Goal: Complete application form: Complete application form

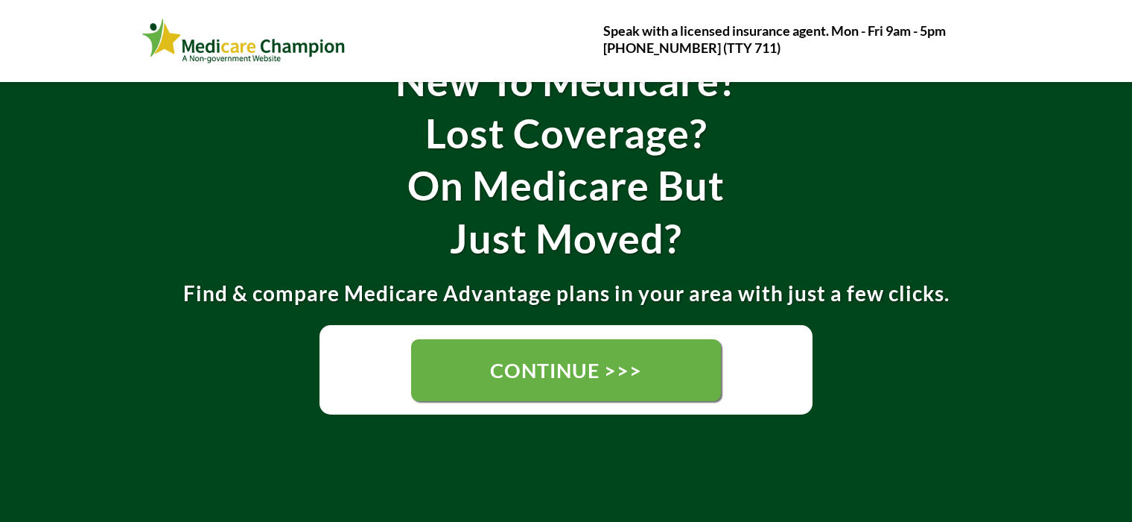
scroll to position [238, 0]
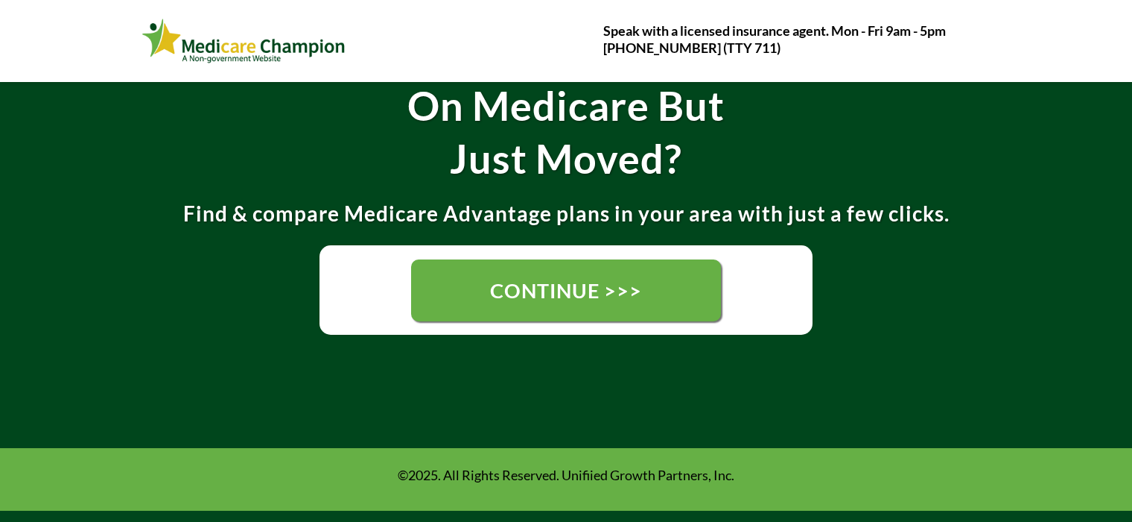
click at [516, 294] on span "CONTINUE >>>" at bounding box center [566, 290] width 152 height 25
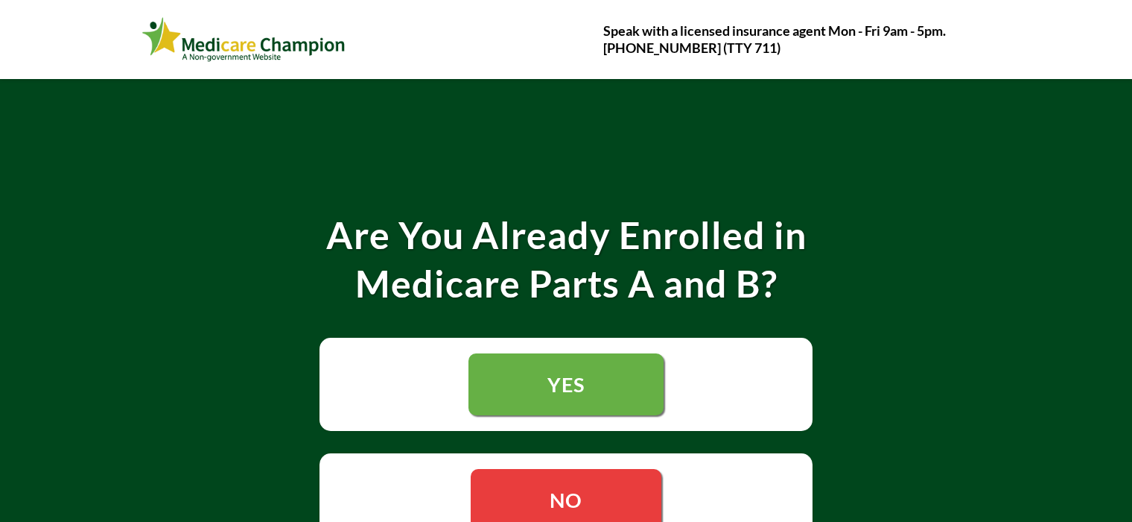
click at [271, 278] on h2 "Medicare Parts A and B?" at bounding box center [566, 283] width 842 height 48
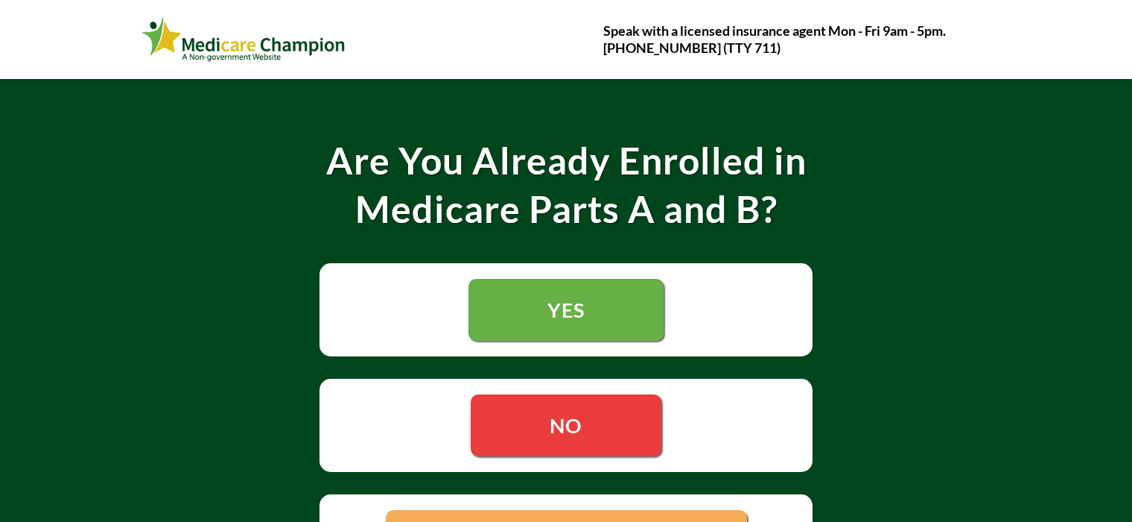
scroll to position [149, 0]
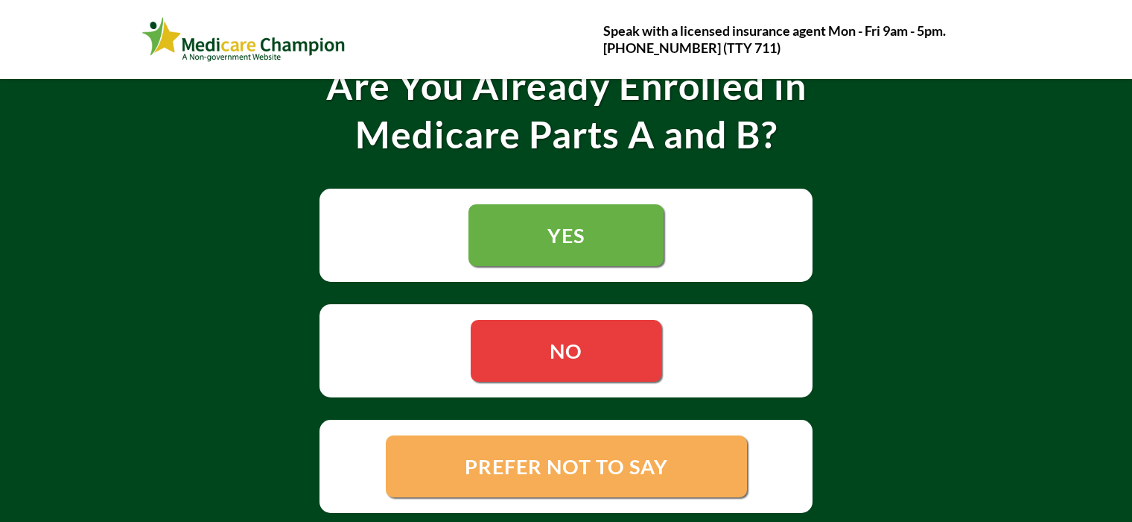
click at [577, 237] on span "YES" at bounding box center [566, 235] width 37 height 25
